Goal: Task Accomplishment & Management: Use online tool/utility

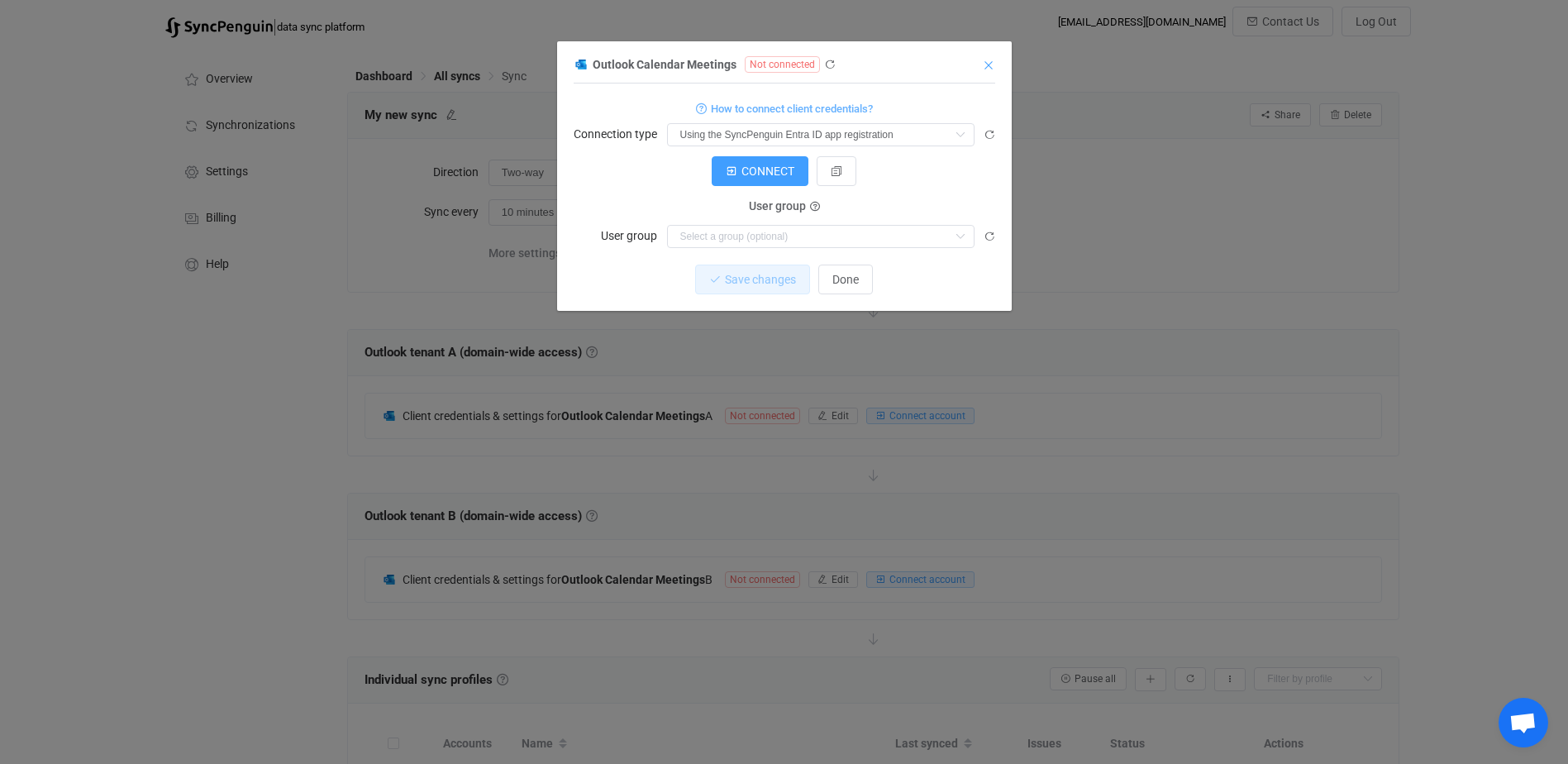
click at [991, 63] on icon "Close" at bounding box center [988, 65] width 13 height 13
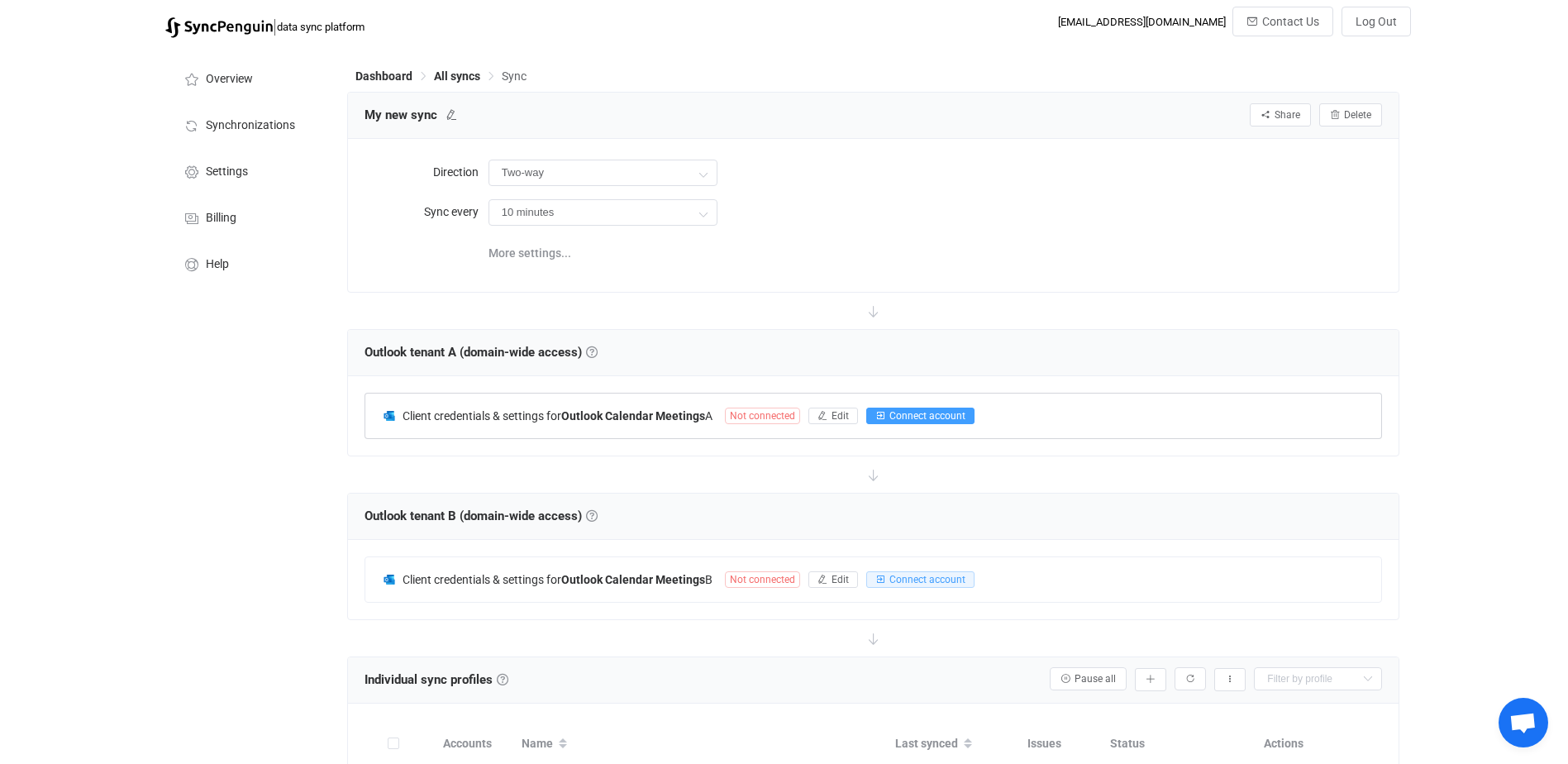
click at [954, 414] on span "Connect account" at bounding box center [927, 416] width 76 height 12
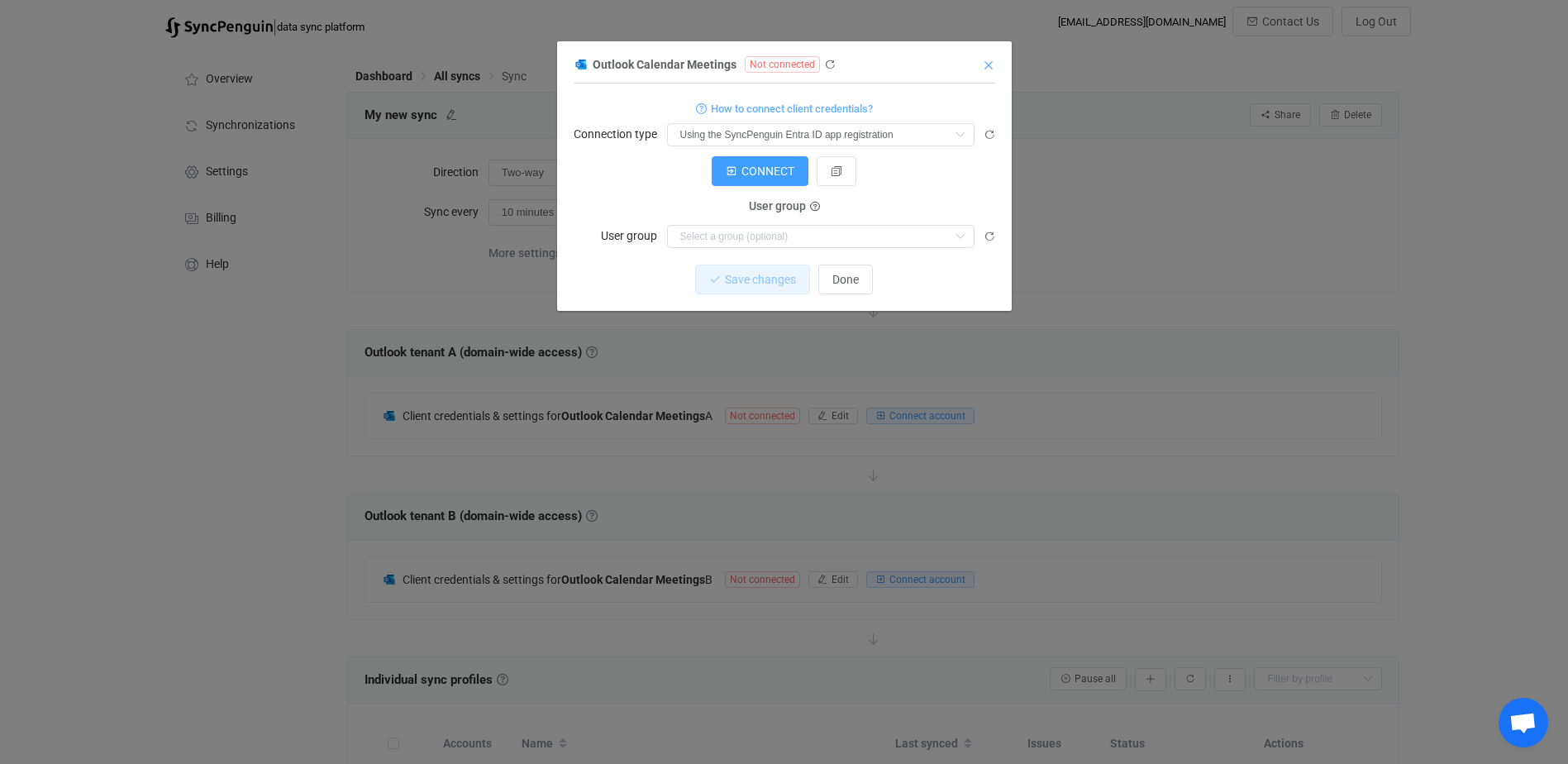
click at [991, 64] on icon "Close" at bounding box center [988, 65] width 13 height 13
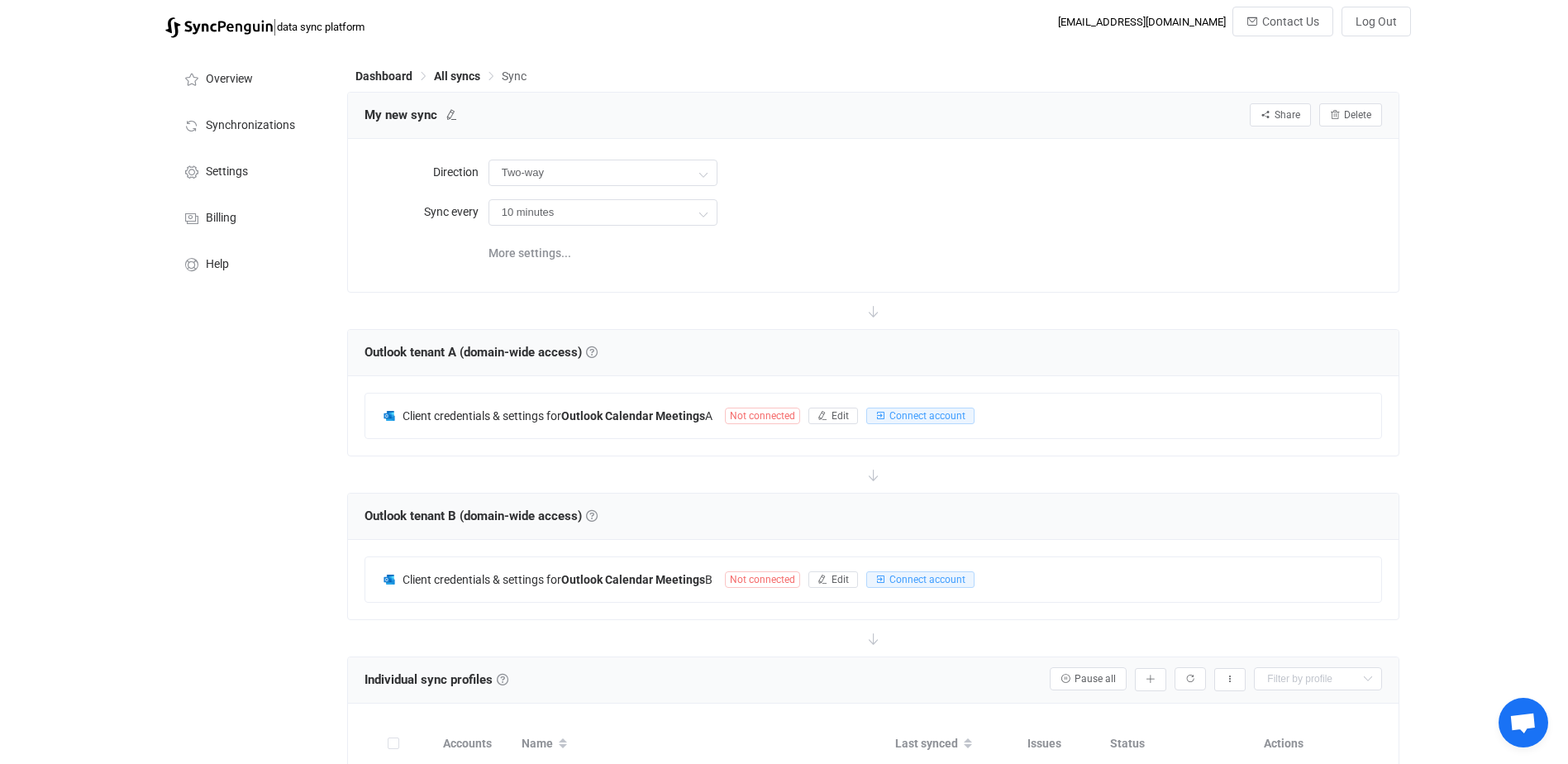
click at [217, 387] on div "Overview Synchronizations Settings Billing Help" at bounding box center [247, 625] width 182 height 1156
drag, startPoint x: 529, startPoint y: 8, endPoint x: 211, endPoint y: 356, distance: 471.4
click at [211, 356] on div "Overview Synchronizations Settings Billing Help" at bounding box center [247, 625] width 182 height 1156
click at [931, 417] on span "Connect account" at bounding box center [927, 416] width 76 height 12
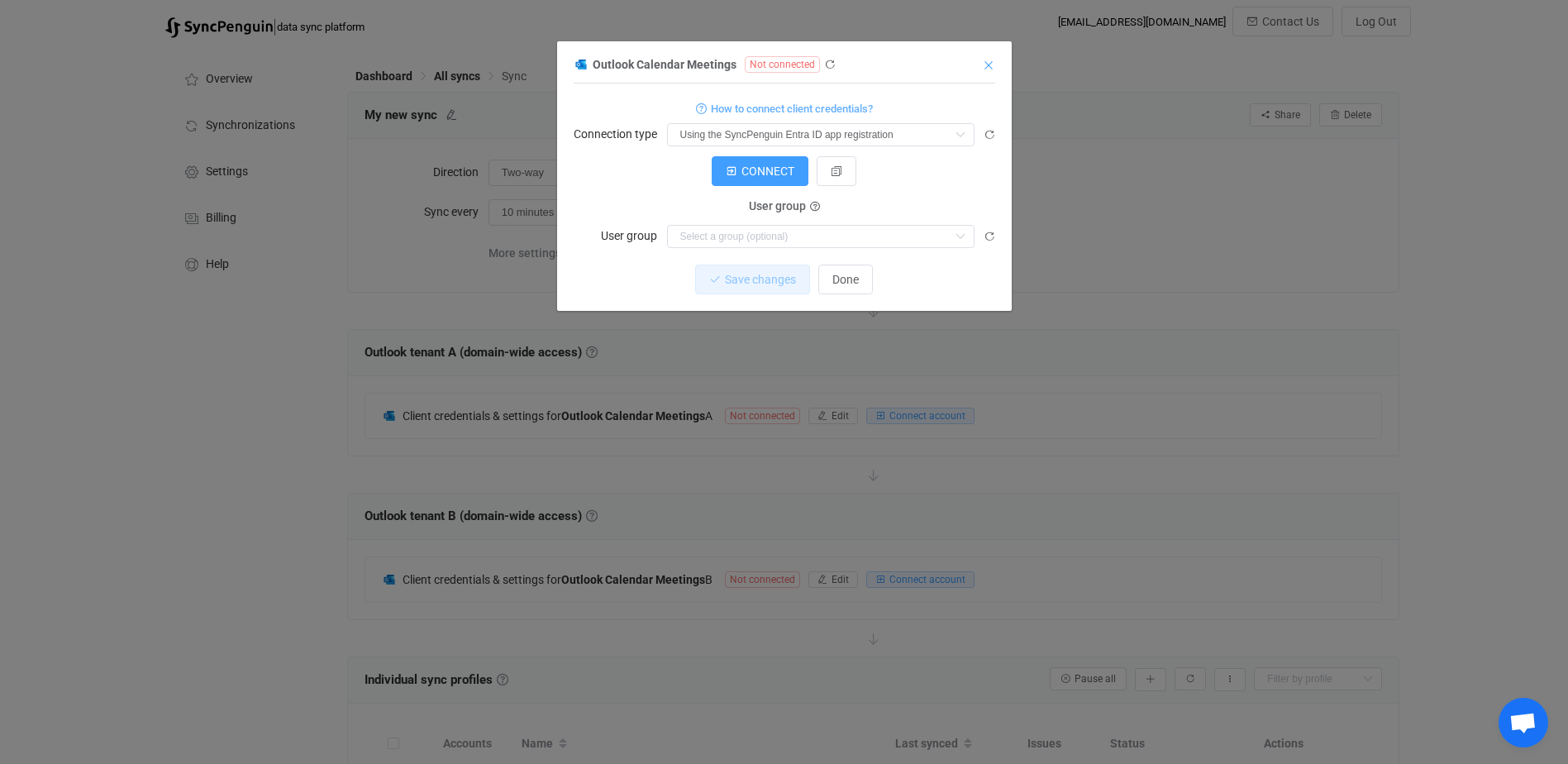
click at [989, 61] on icon "Close" at bounding box center [988, 65] width 13 height 13
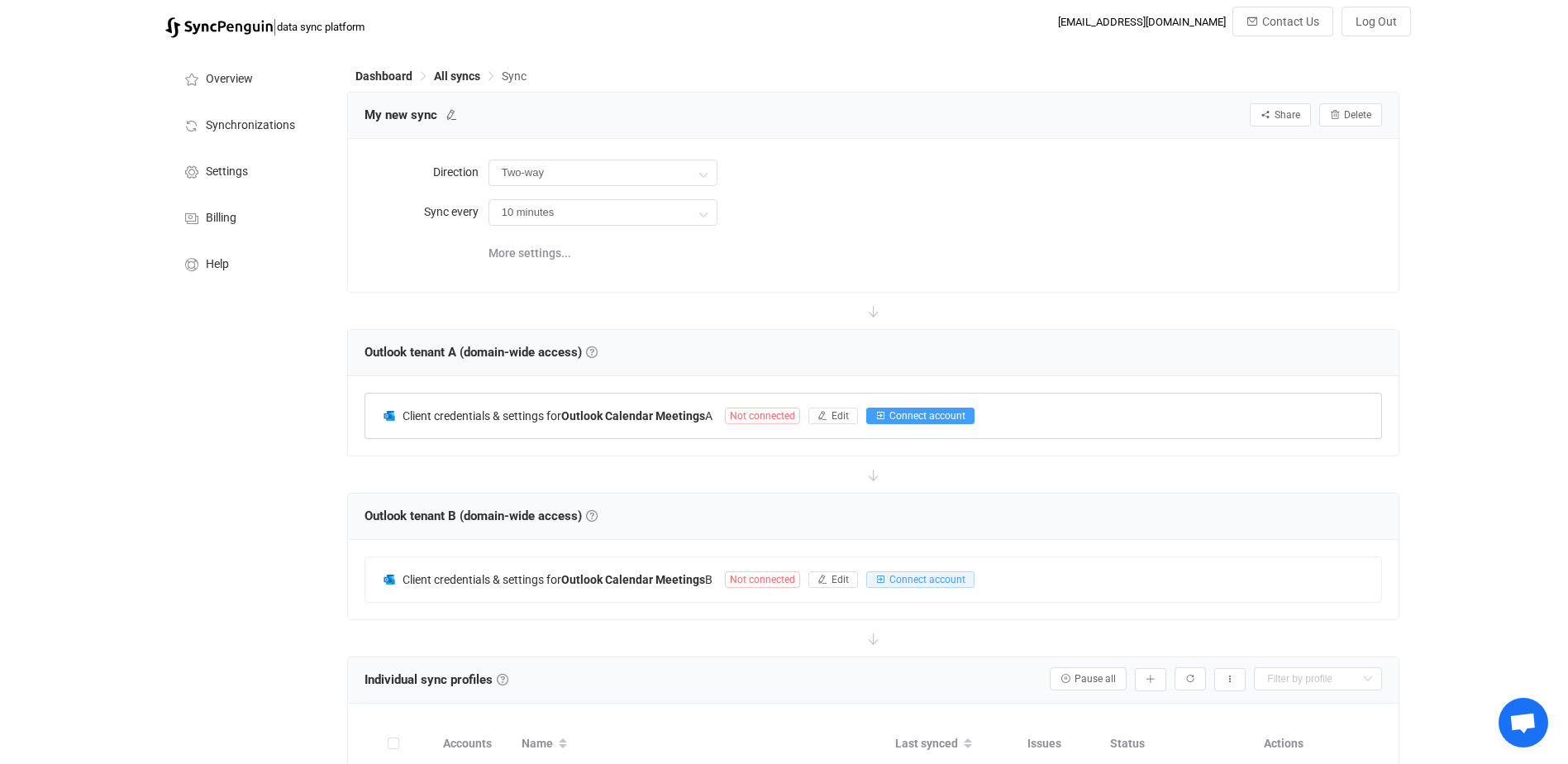
click at [931, 408] on button "Connect account" at bounding box center [920, 416] width 108 height 16
